Goal: Task Accomplishment & Management: Manage account settings

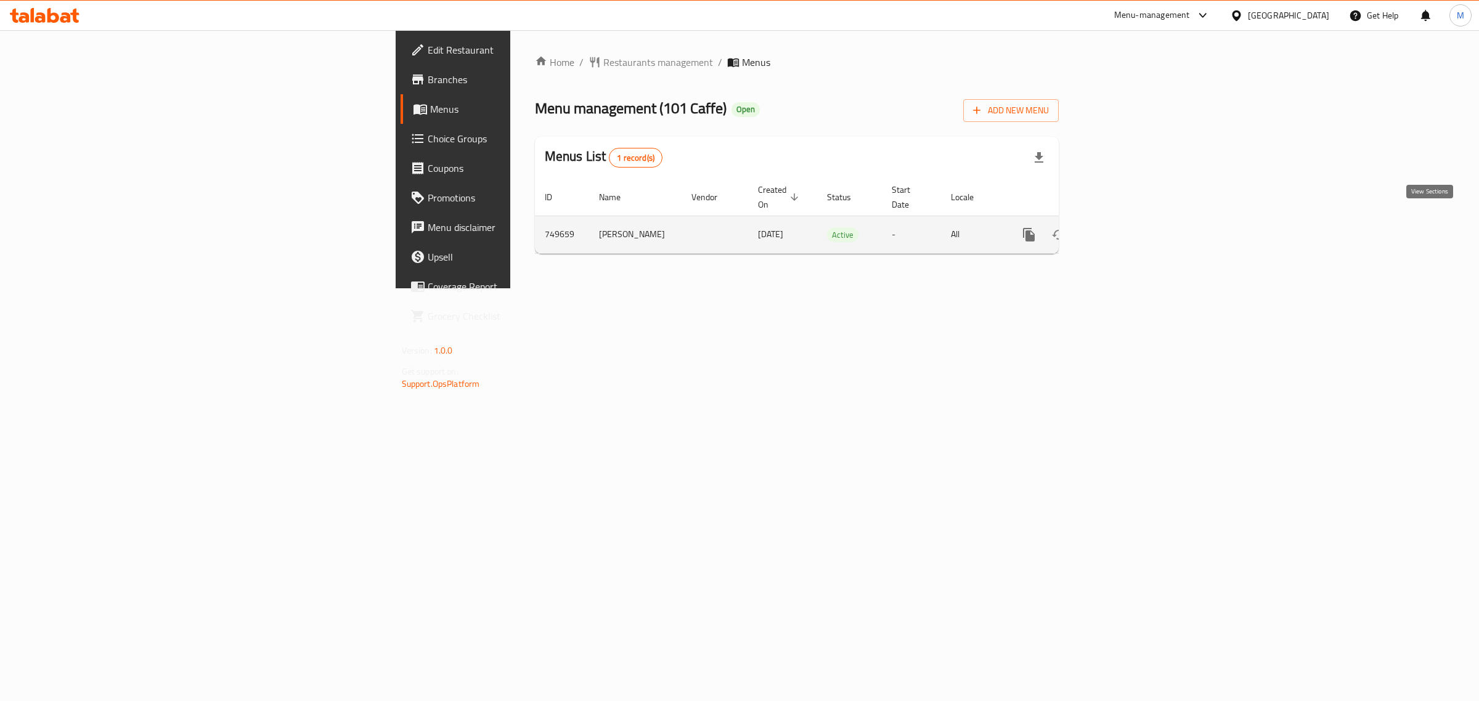
click at [1123, 229] on icon "enhanced table" at bounding box center [1117, 234] width 11 height 11
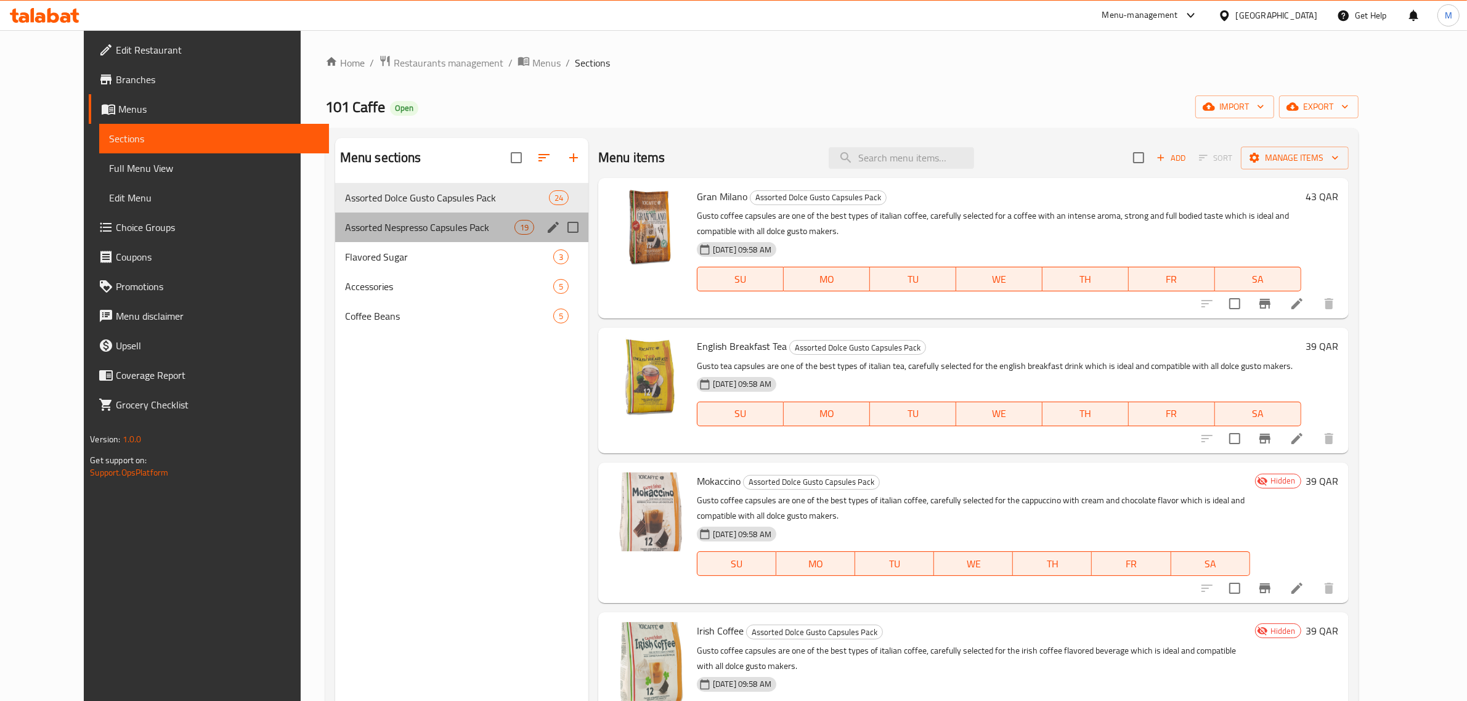
click at [450, 235] on div "Assorted Nespresso Capsules Pack 19" at bounding box center [461, 228] width 253 height 30
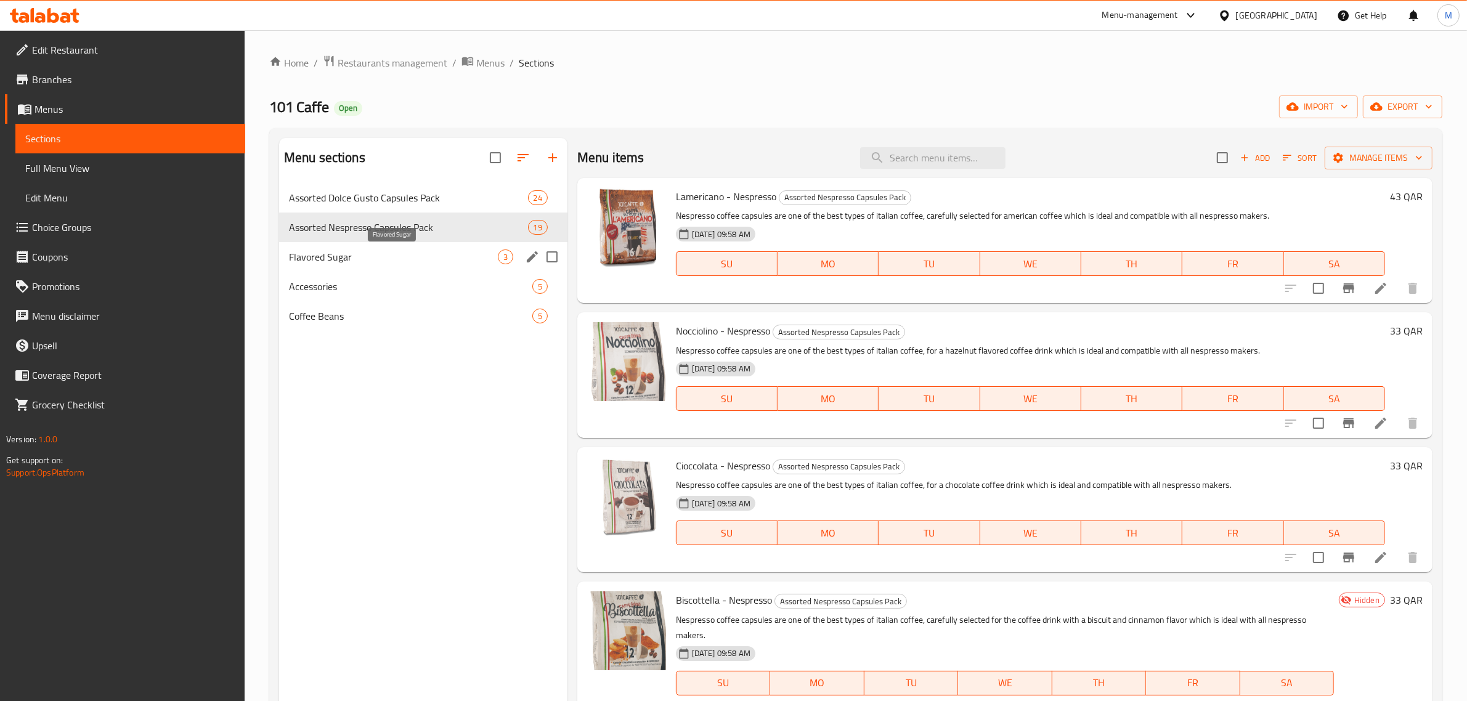
click at [312, 253] on span "Flavored Sugar" at bounding box center [393, 257] width 209 height 15
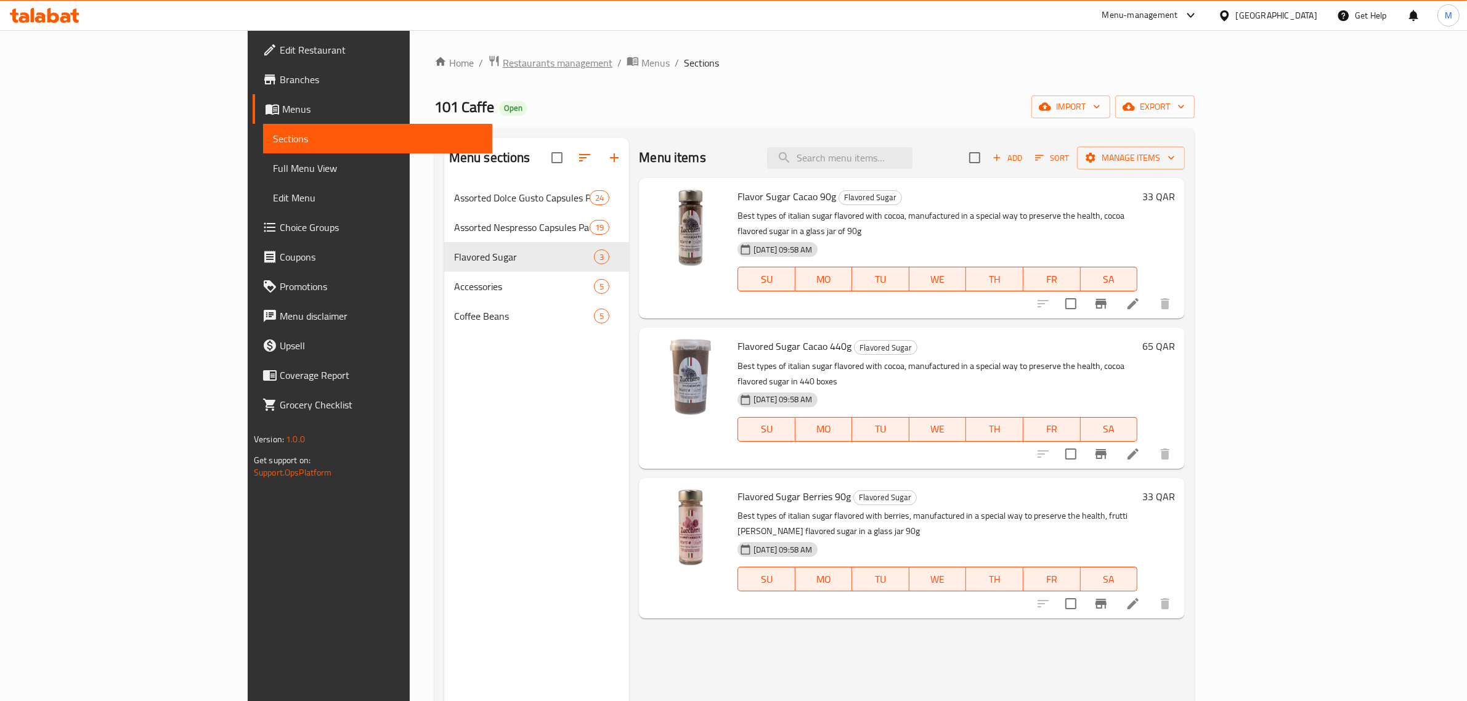
click at [503, 63] on span "Restaurants management" at bounding box center [558, 62] width 110 height 15
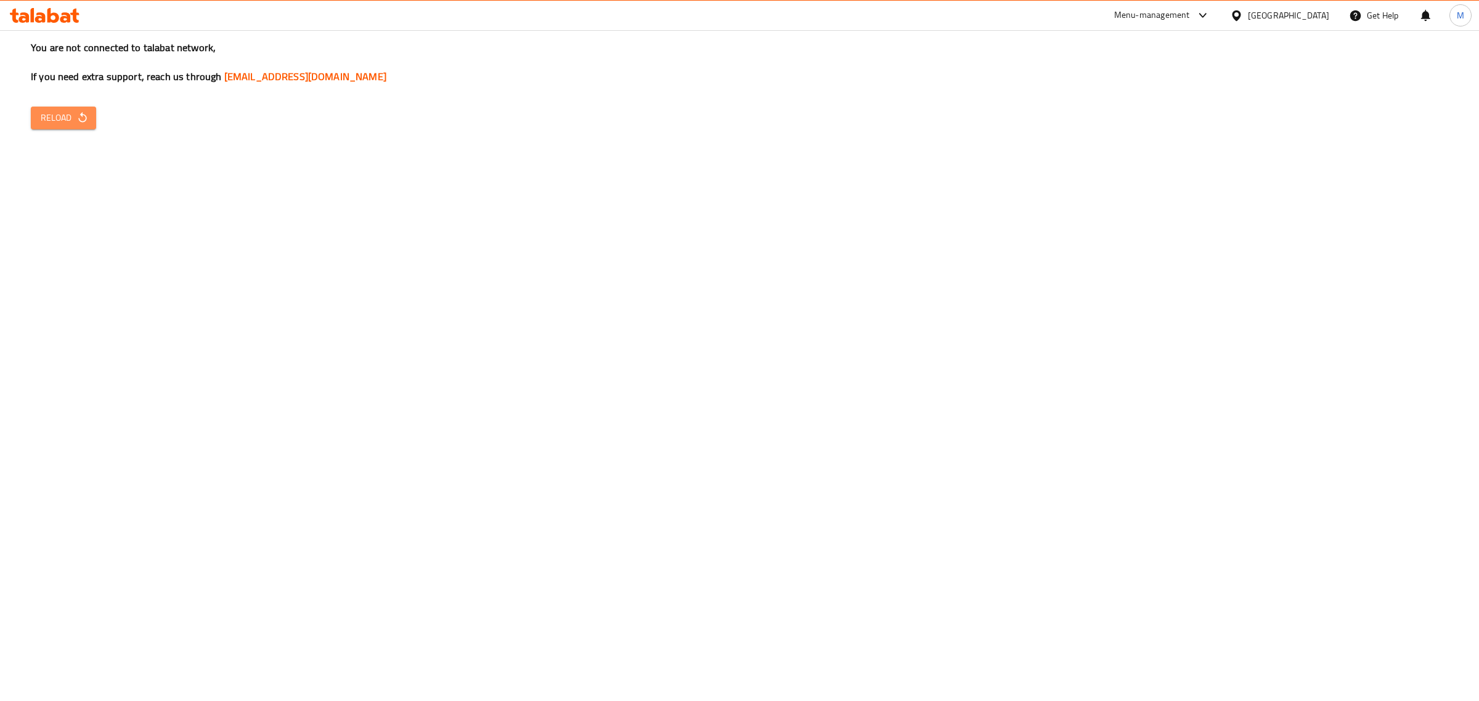
click at [80, 121] on icon "button" at bounding box center [82, 117] width 8 height 10
